Goal: Task Accomplishment & Management: Use online tool/utility

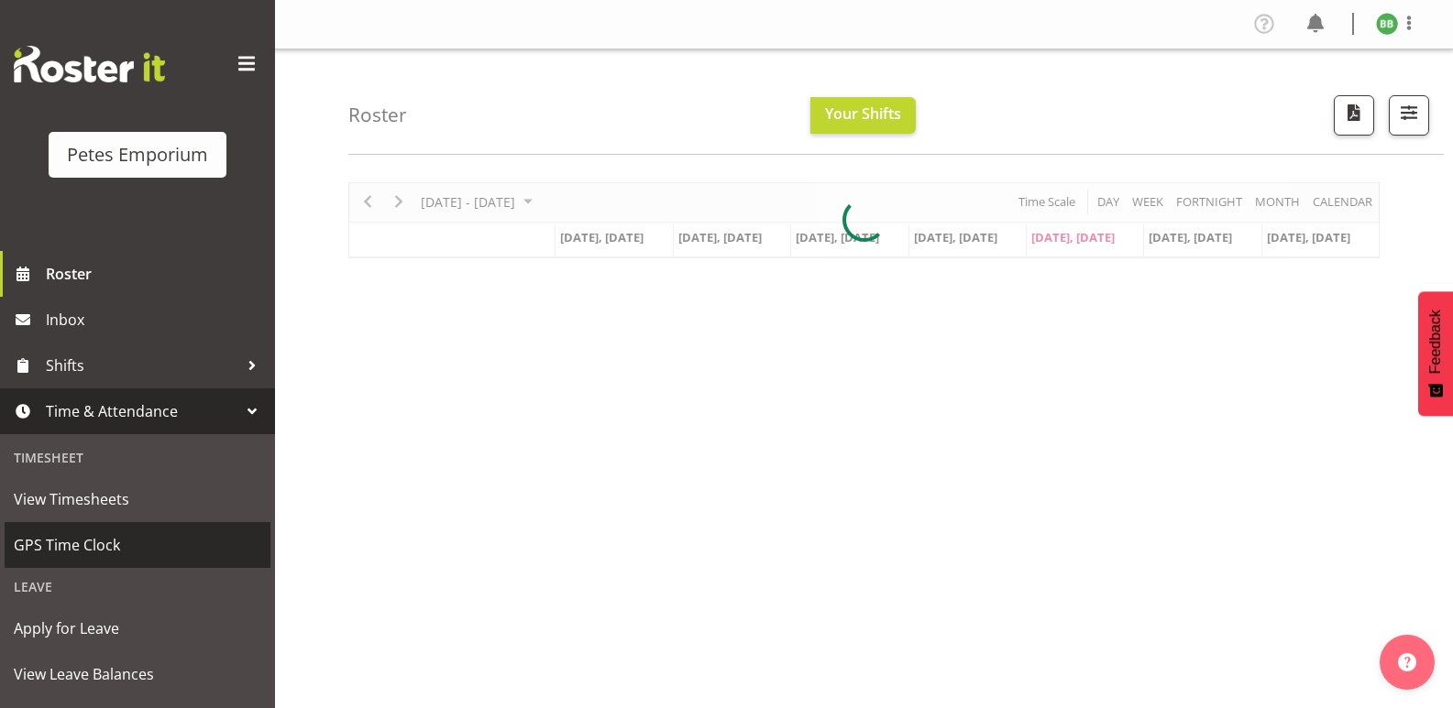
click at [140, 553] on span "GPS Time Clock" at bounding box center [137, 545] width 247 height 27
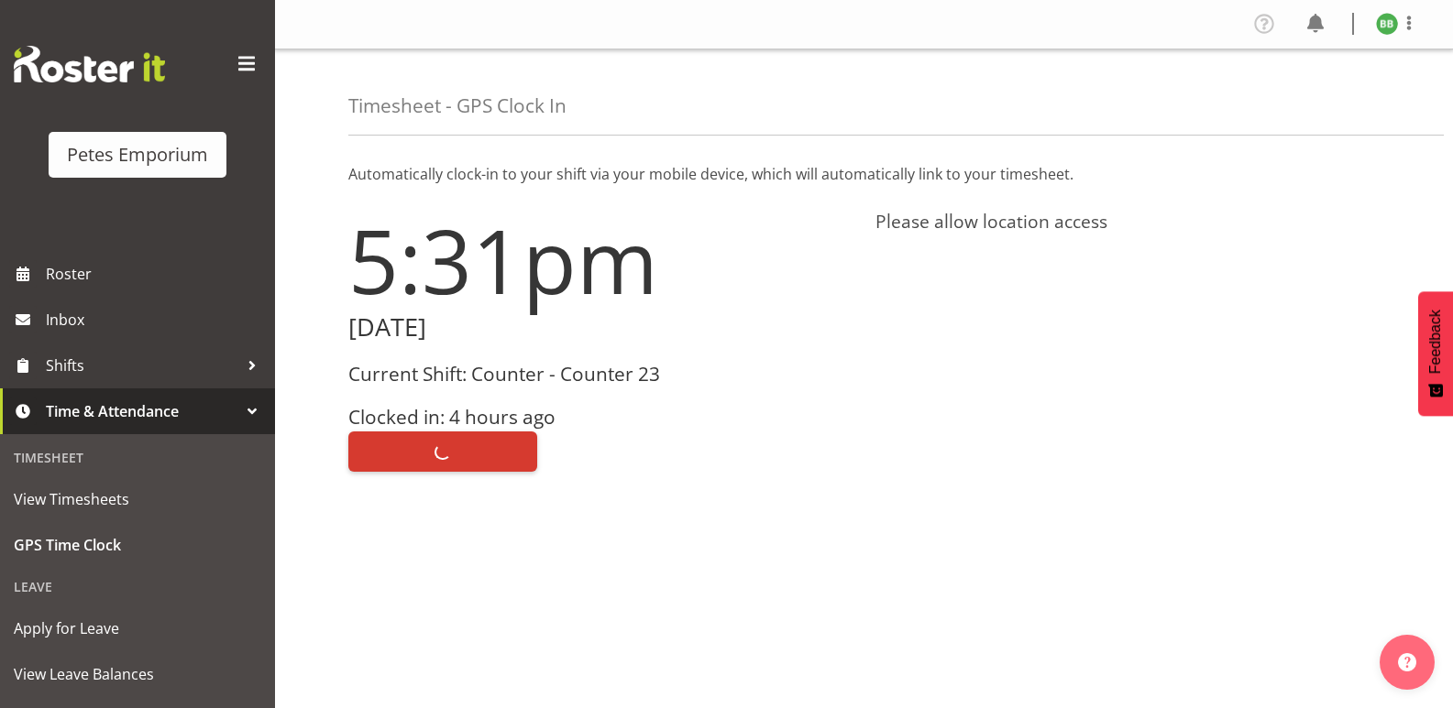
click at [448, 439] on div "Clock Out" at bounding box center [600, 450] width 505 height 44
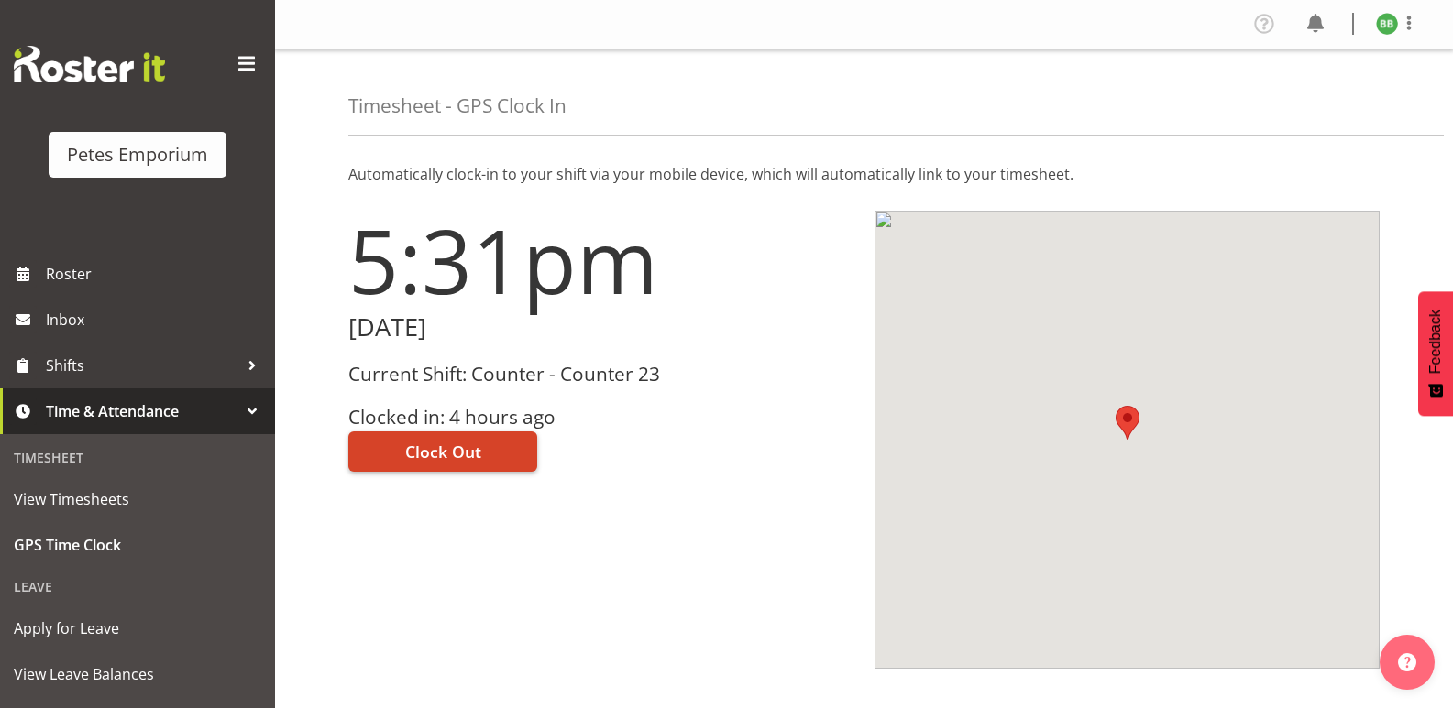
click at [454, 453] on span "Clock Out" at bounding box center [443, 452] width 76 height 24
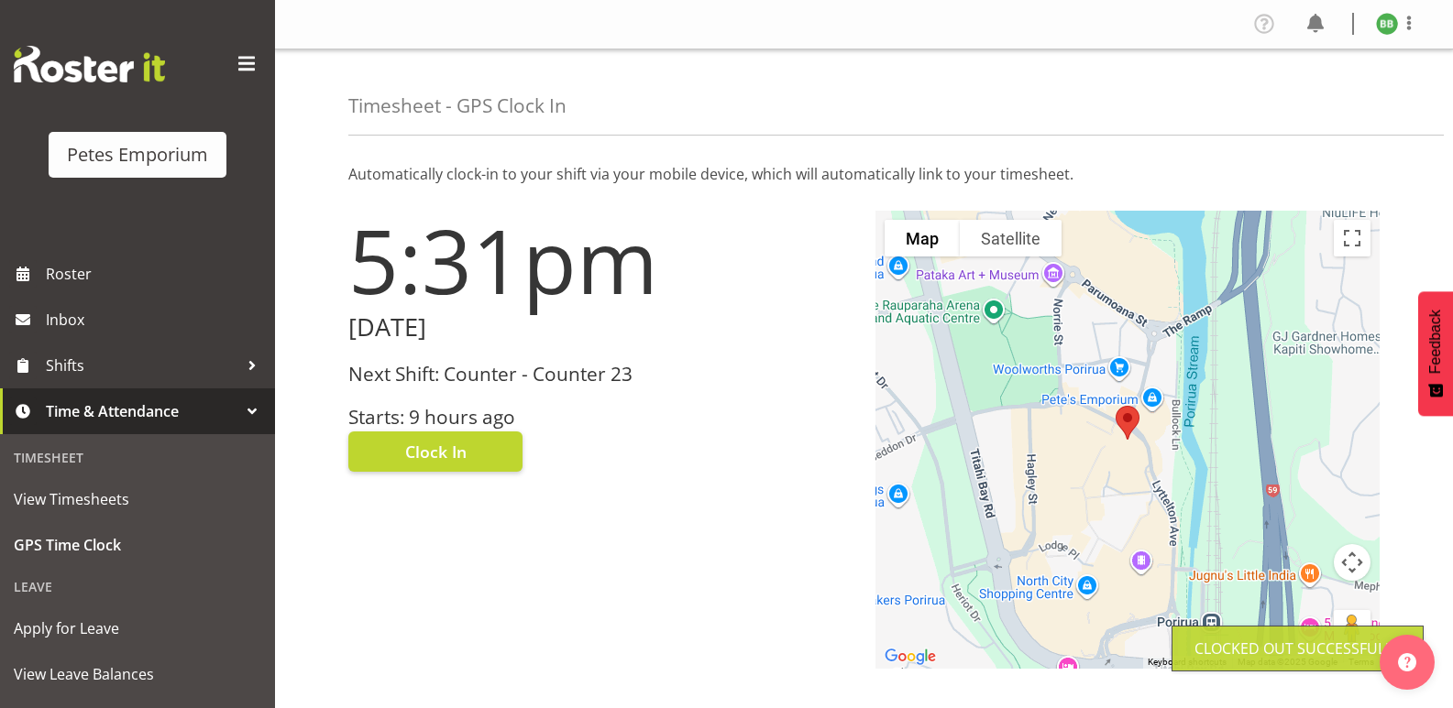
click at [1389, 26] on img at bounding box center [1387, 24] width 22 height 22
click at [1311, 93] on link "Log Out" at bounding box center [1332, 96] width 176 height 33
